Goal: Transaction & Acquisition: Book appointment/travel/reservation

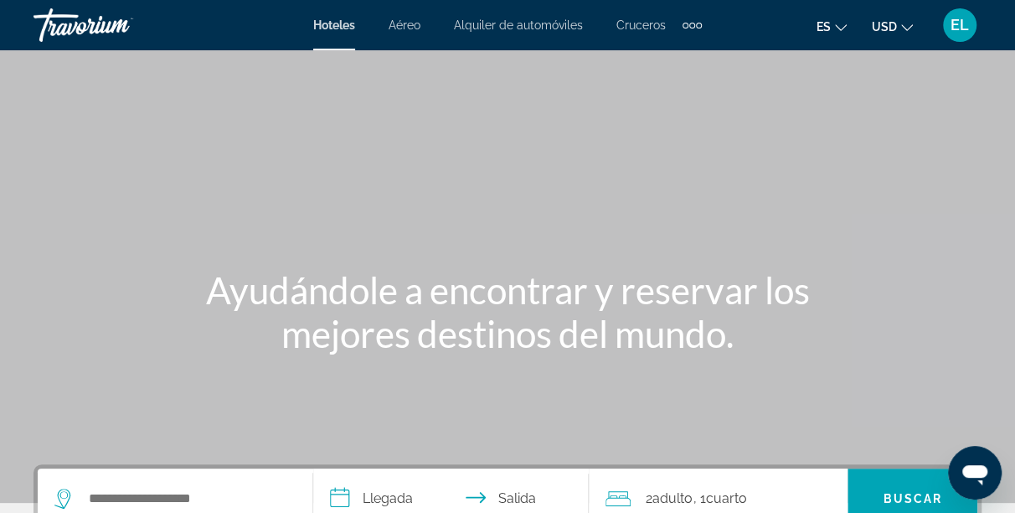
click at [342, 25] on span "Hoteles" at bounding box center [334, 24] width 42 height 13
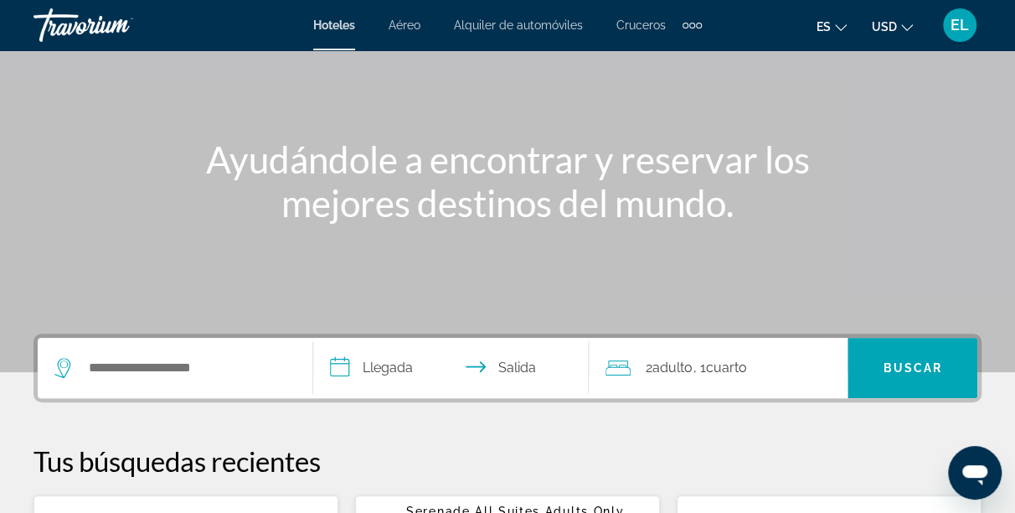
scroll to position [132, 0]
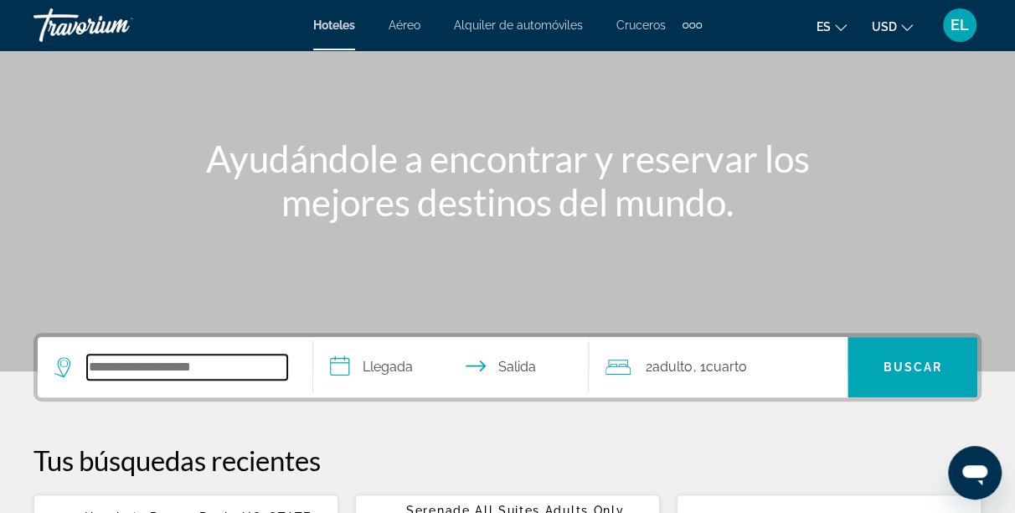
click at [137, 370] on input "Search hotel destination" at bounding box center [187, 366] width 200 height 25
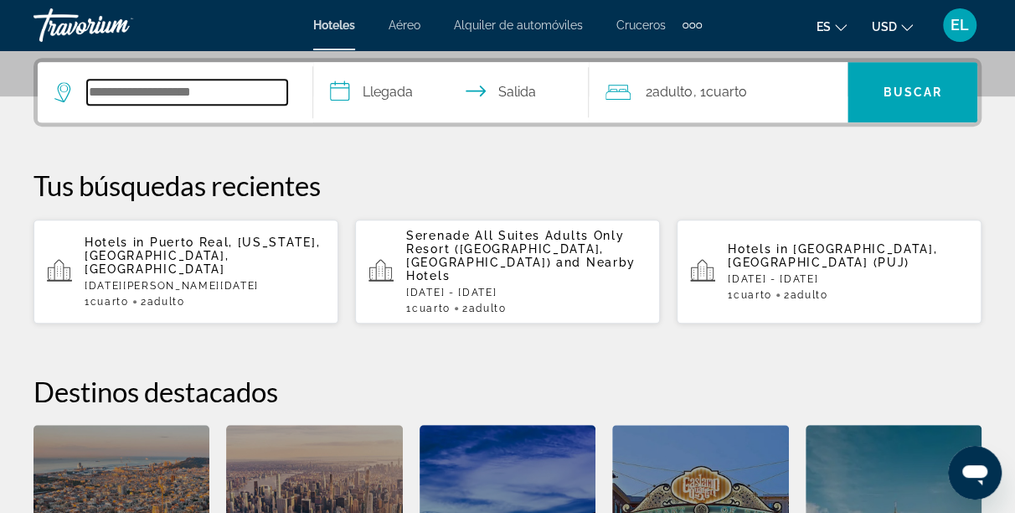
scroll to position [409, 0]
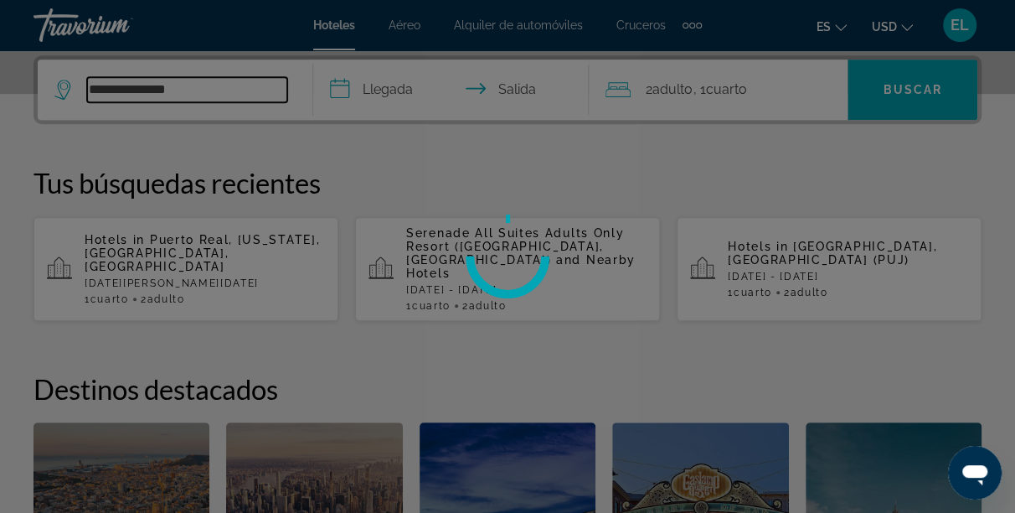
type input "**********"
click at [353, 85] on div at bounding box center [507, 256] width 1015 height 513
drag, startPoint x: 353, startPoint y: 85, endPoint x: 195, endPoint y: 84, distance: 157.5
click at [195, 84] on div at bounding box center [507, 256] width 1015 height 513
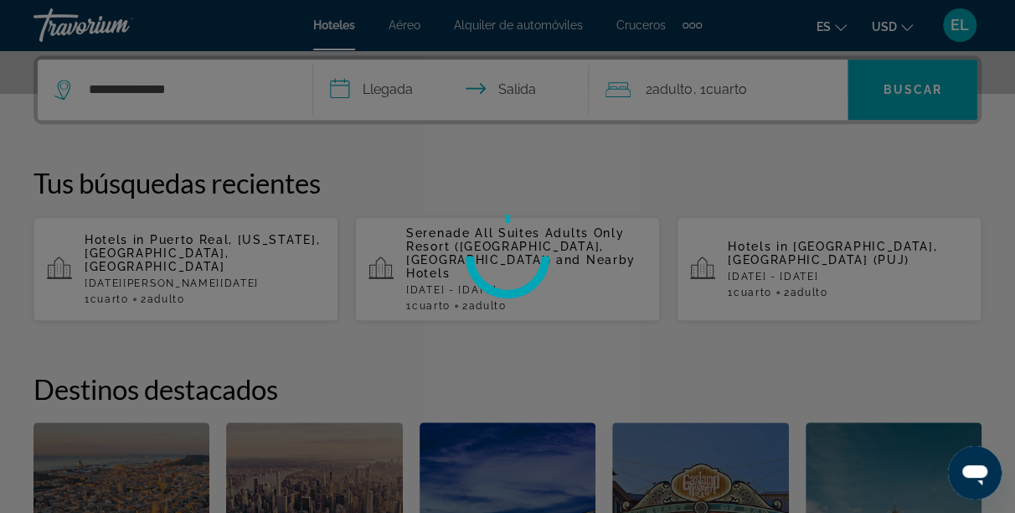
click at [163, 93] on div at bounding box center [507, 256] width 1015 height 513
click at [169, 86] on div at bounding box center [507, 256] width 1015 height 513
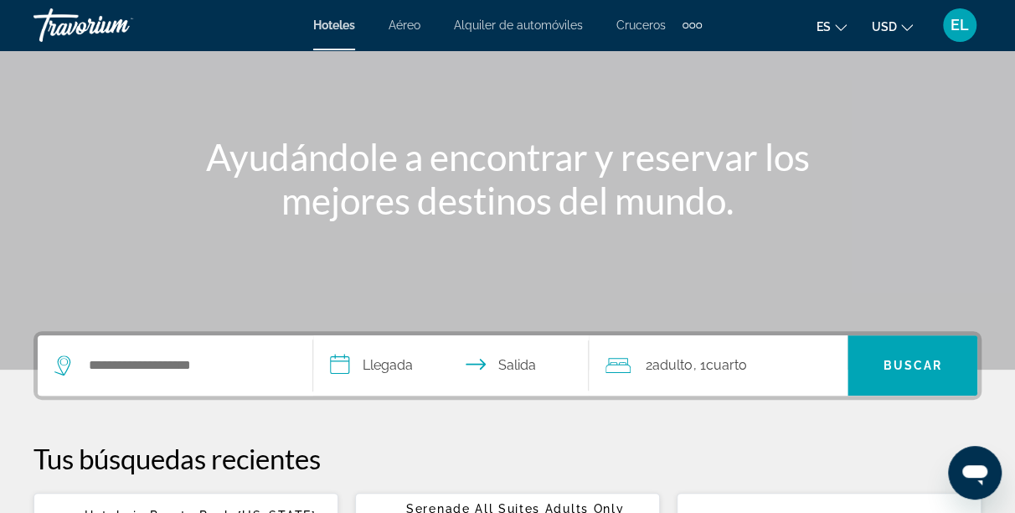
scroll to position [168, 0]
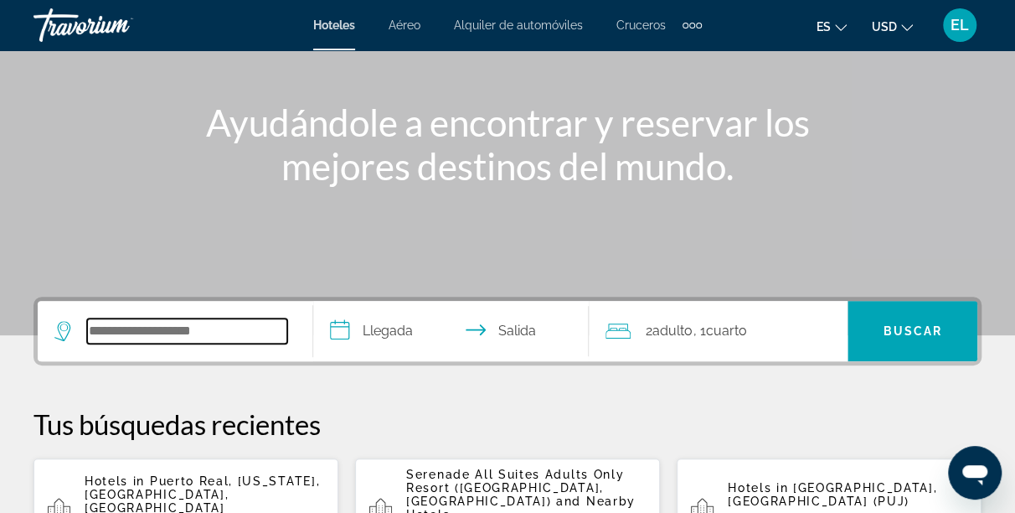
click at [105, 322] on input "Search hotel destination" at bounding box center [187, 330] width 200 height 25
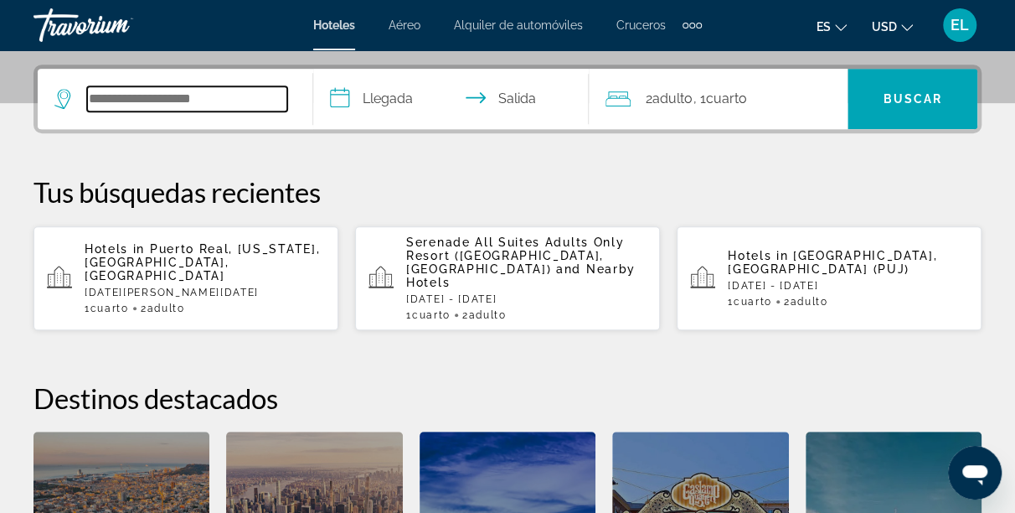
scroll to position [409, 0]
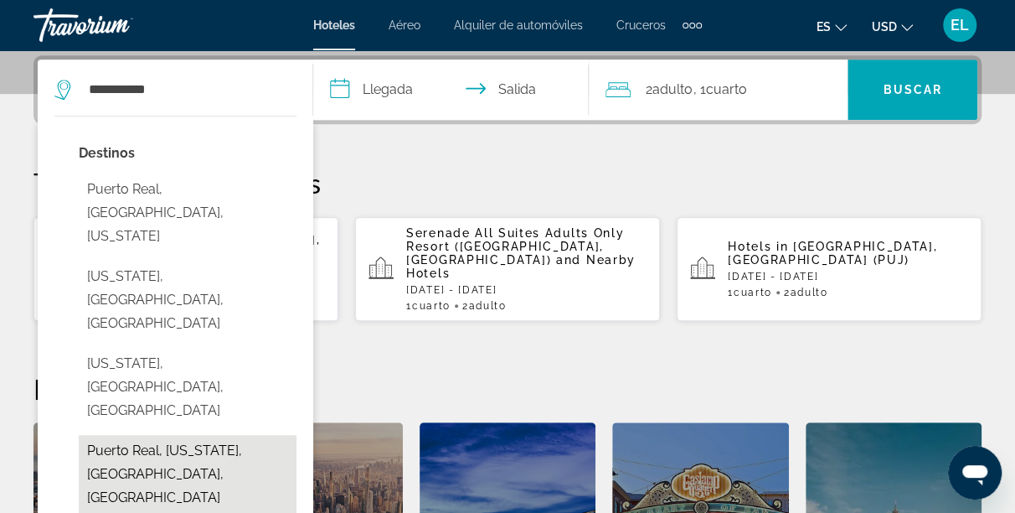
click at [187, 435] on button "Puerto Real, [US_STATE], [GEOGRAPHIC_DATA], [GEOGRAPHIC_DATA]" at bounding box center [188, 474] width 218 height 79
type input "**********"
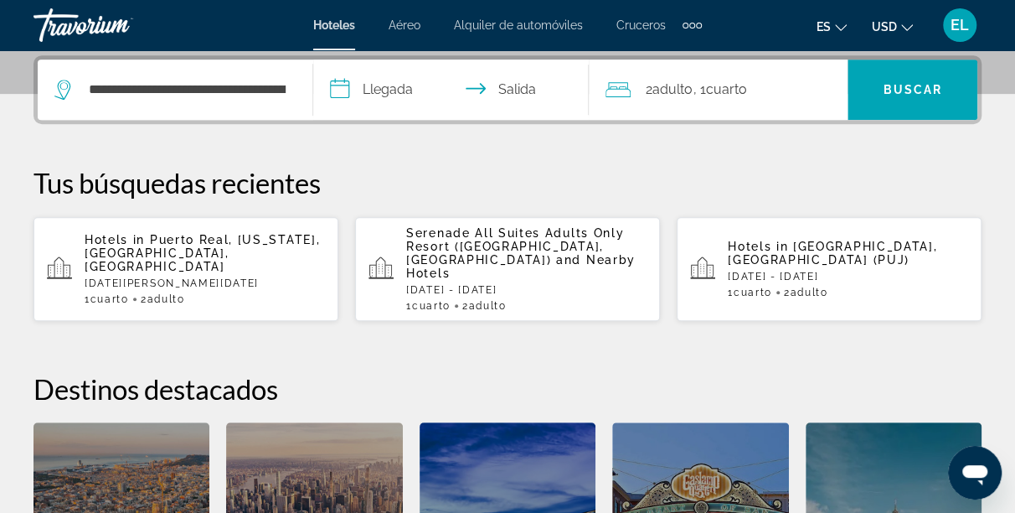
click at [366, 89] on input "**********" at bounding box center [454, 91] width 282 height 65
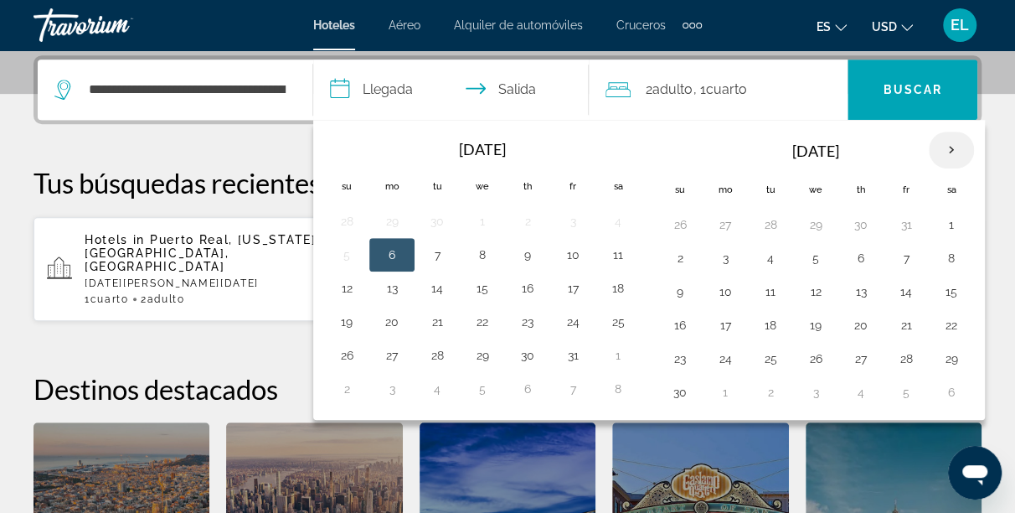
click at [948, 152] on th "Next month" at bounding box center [951, 150] width 45 height 37
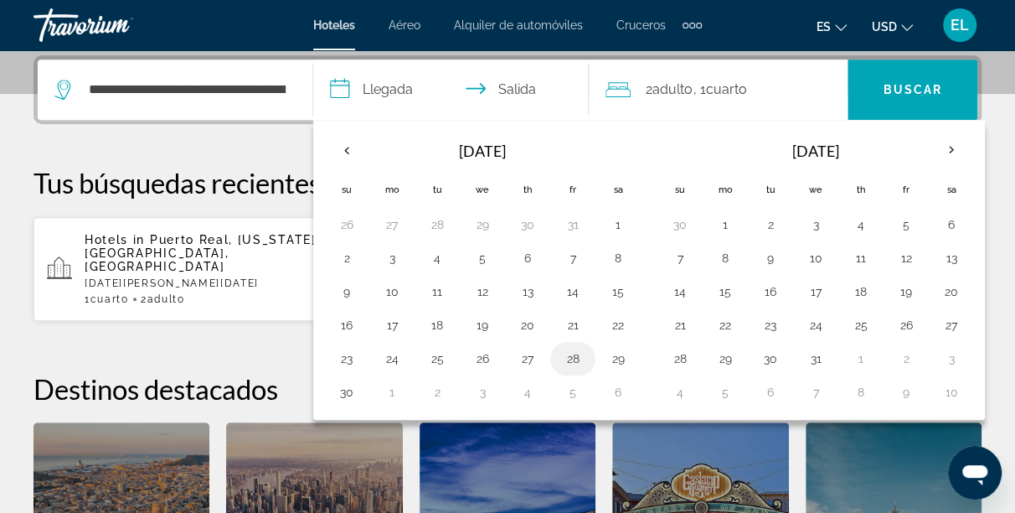
click at [562, 351] on button "28" at bounding box center [573, 358] width 27 height 23
click at [349, 394] on button "30" at bounding box center [346, 391] width 27 height 23
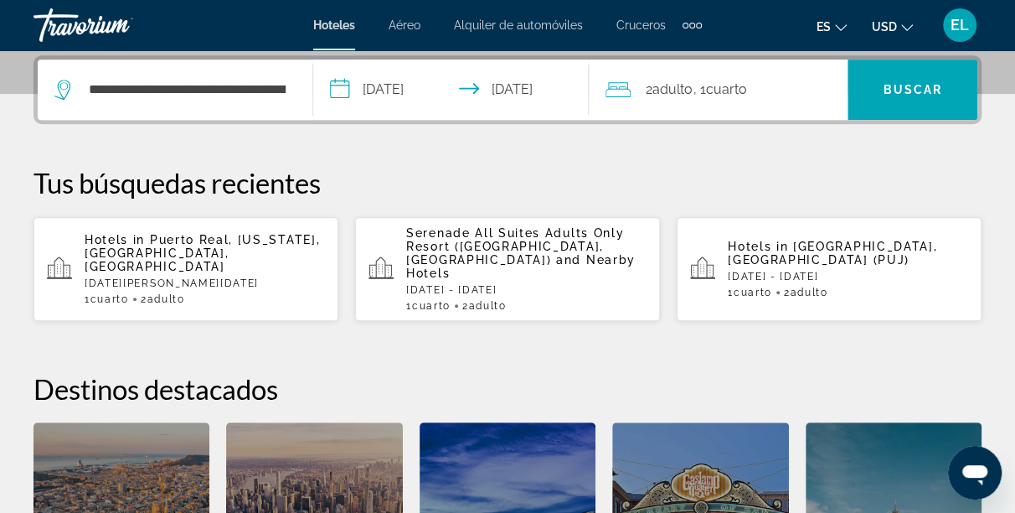
type input "**********"
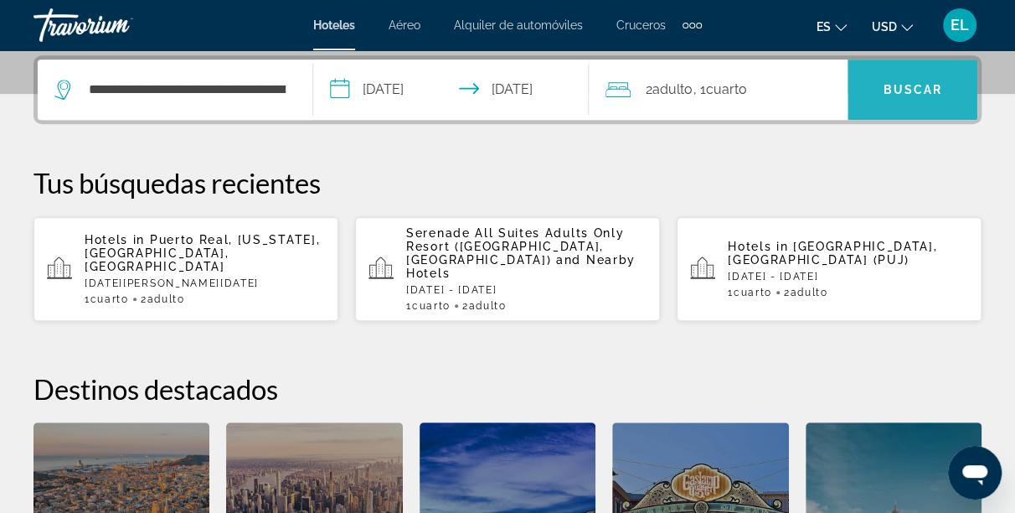
click at [932, 86] on span "Buscar" at bounding box center [912, 89] width 59 height 13
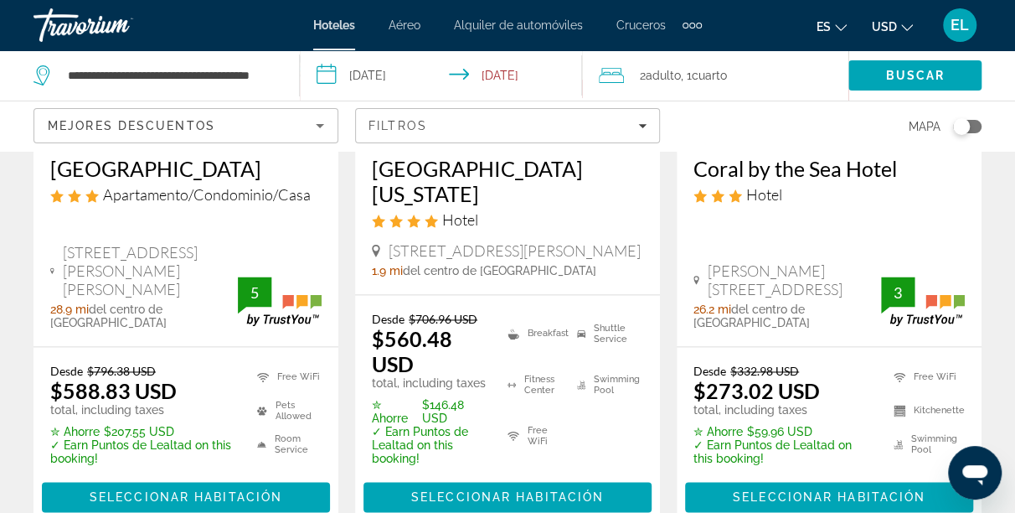
scroll to position [1073, 0]
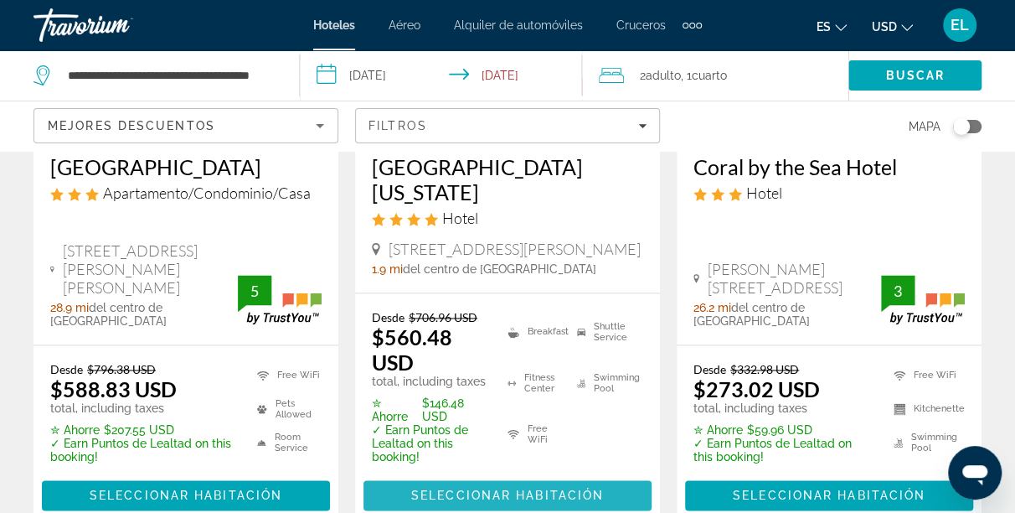
click at [487, 488] on span "Seleccionar habitación" at bounding box center [507, 494] width 193 height 13
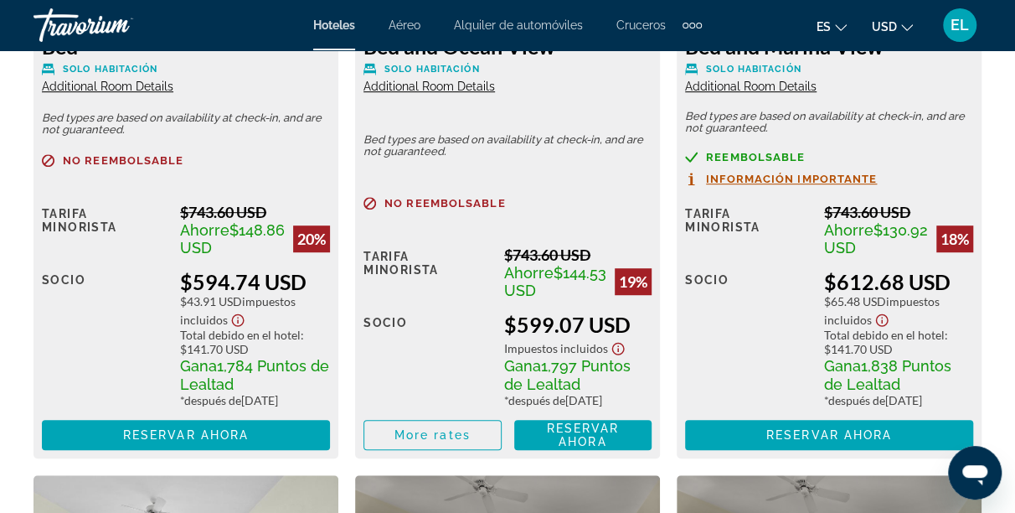
scroll to position [3600, 0]
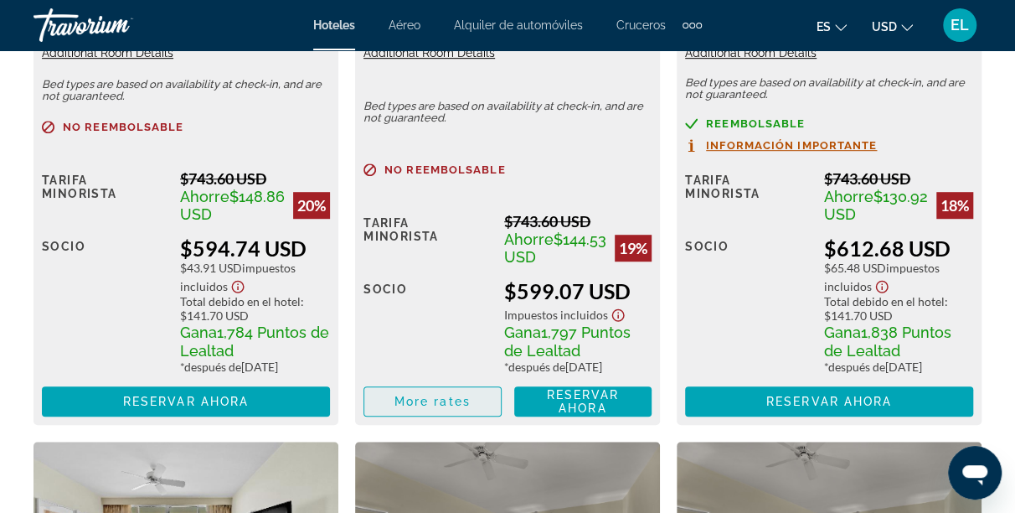
click at [438, 408] on span "More rates" at bounding box center [433, 401] width 76 height 13
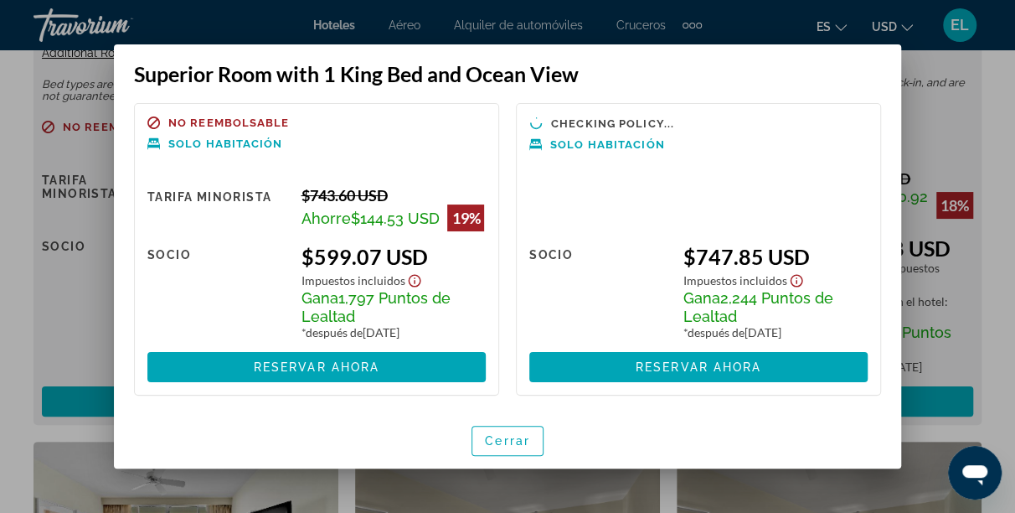
scroll to position [0, 0]
click at [510, 444] on span "Cerrar" at bounding box center [507, 440] width 45 height 13
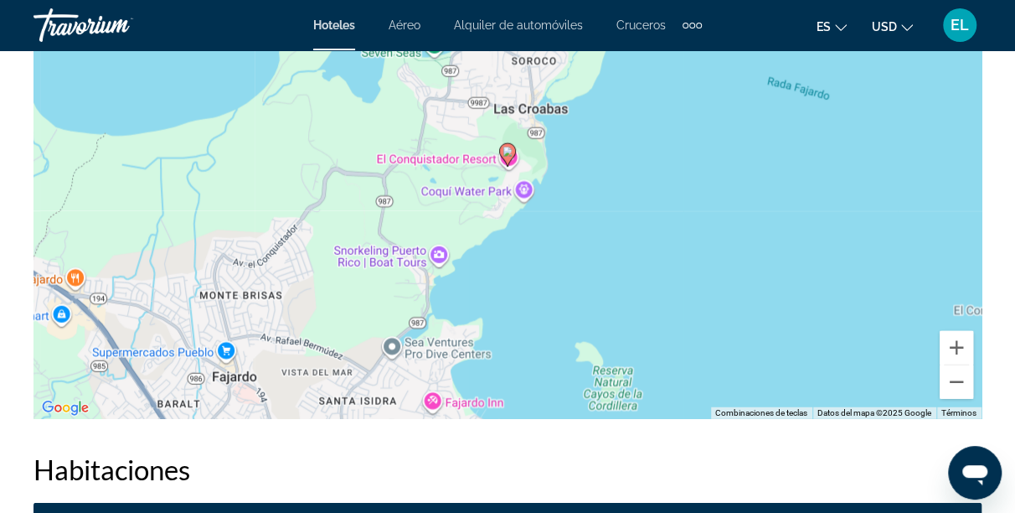
scroll to position [1816, 0]
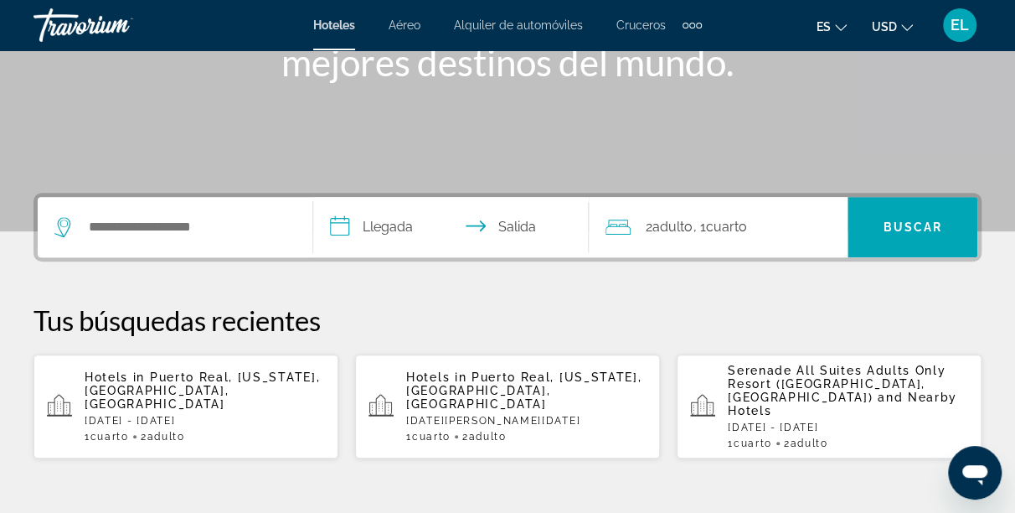
scroll to position [363, 0]
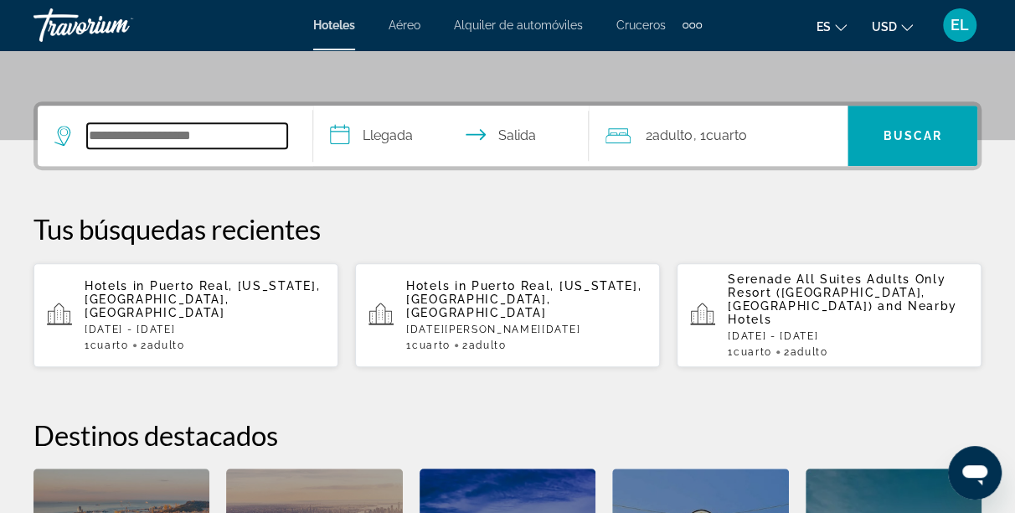
click at [150, 132] on input "Search hotel destination" at bounding box center [187, 135] width 200 height 25
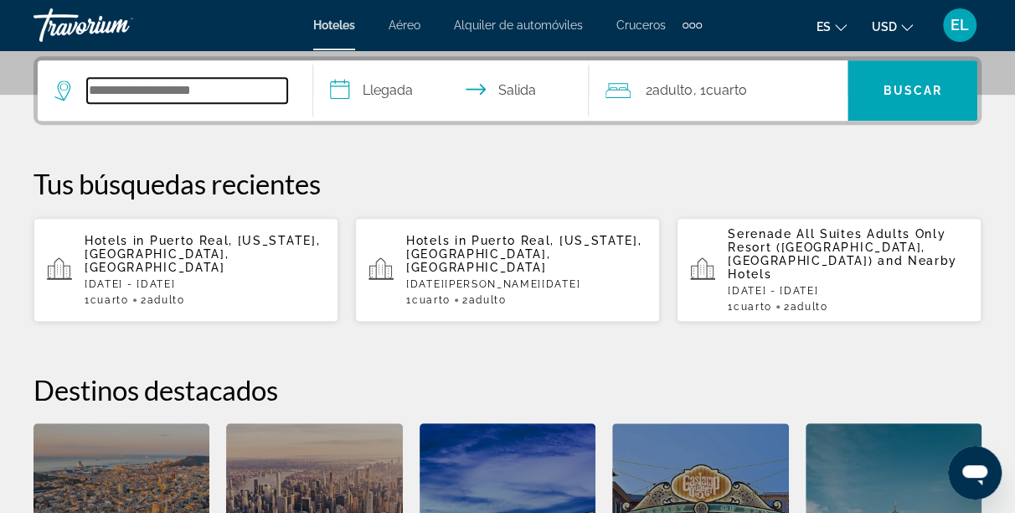
scroll to position [409, 0]
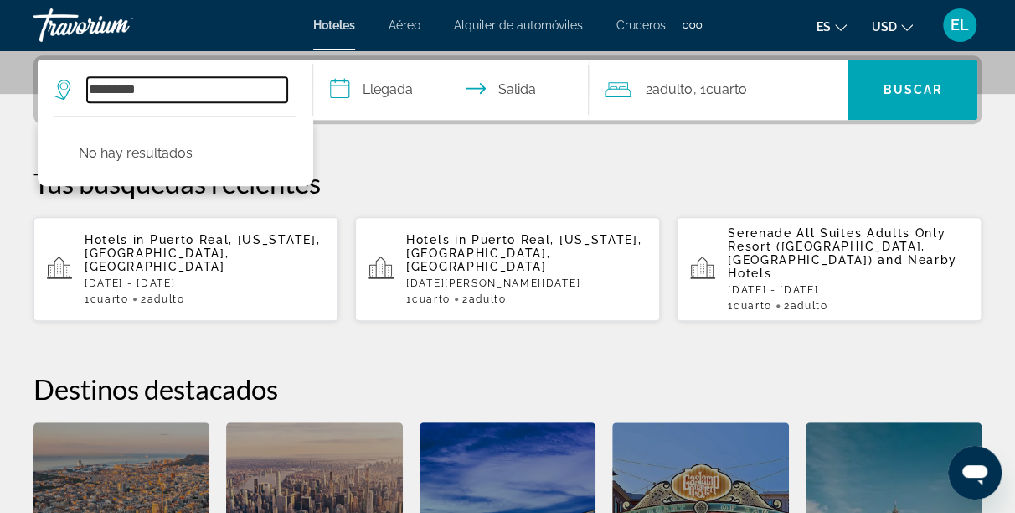
type input "*********"
